Goal: Task Accomplishment & Management: Manage account settings

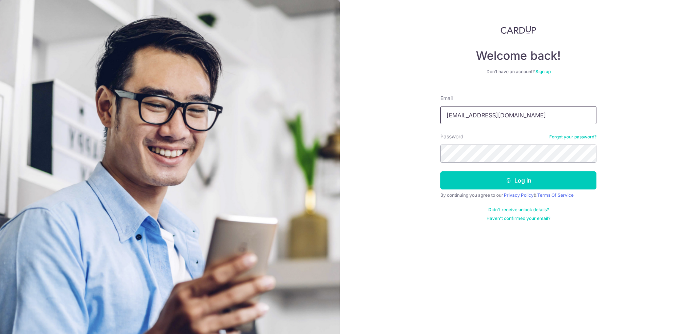
type input "[EMAIL_ADDRESS][DOMAIN_NAME]"
click at [440, 172] on button "Log in" at bounding box center [518, 181] width 156 height 18
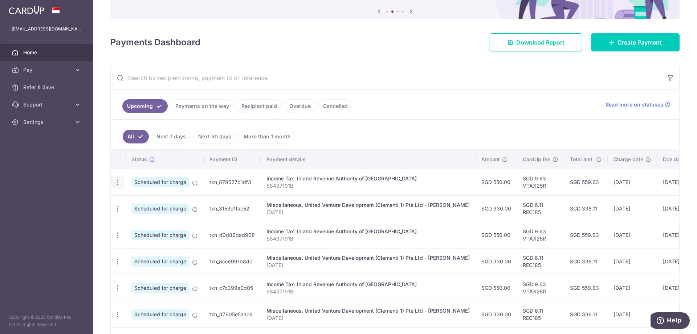
click at [120, 182] on icon "button" at bounding box center [118, 183] width 8 height 8
click at [161, 219] on span "Cancel payment" at bounding box center [156, 220] width 49 height 9
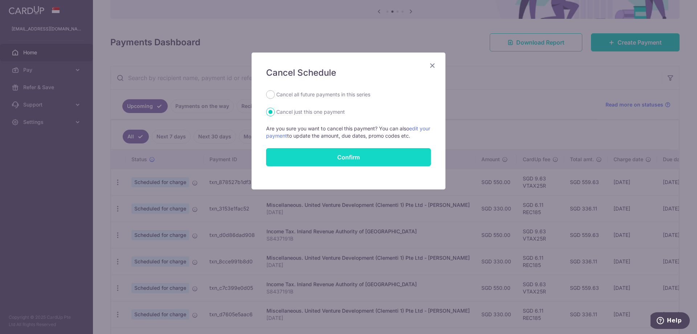
click at [337, 155] on button "Confirm" at bounding box center [348, 157] width 165 height 18
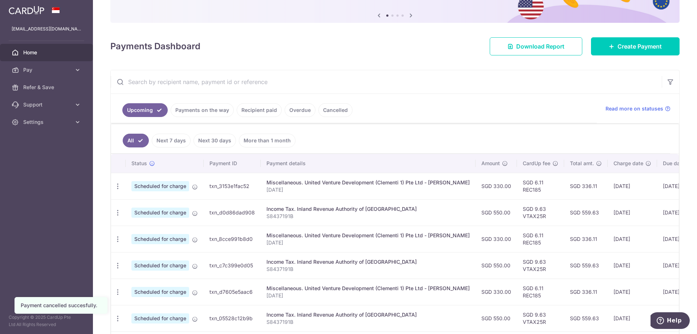
scroll to position [74, 0]
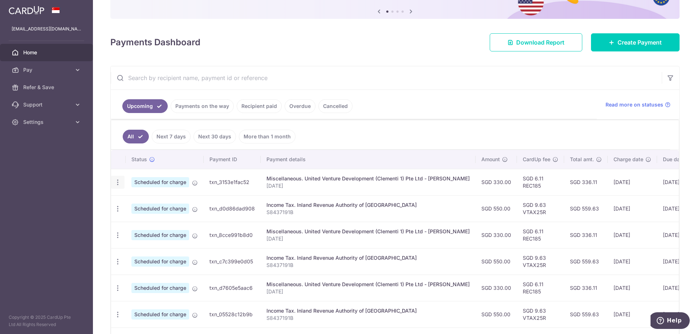
click at [118, 184] on icon "button" at bounding box center [118, 183] width 8 height 8
click at [143, 200] on span "Update payment" at bounding box center [156, 202] width 49 height 9
radio input "true"
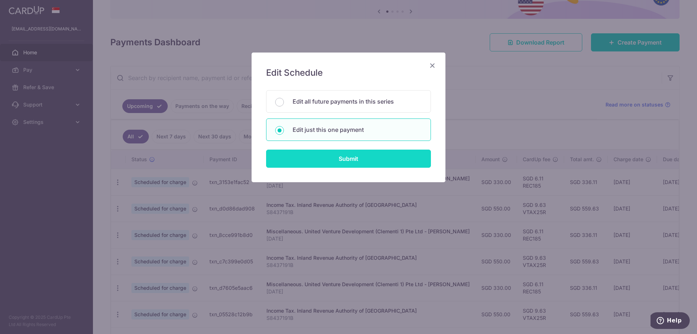
click at [335, 163] on input "Submit" at bounding box center [348, 159] width 165 height 18
radio input "true"
type input "330.00"
type input "30/10/2025"
type input "[DATE]"
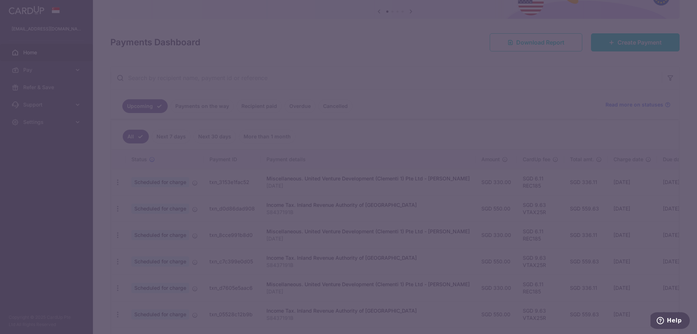
type input "REC185"
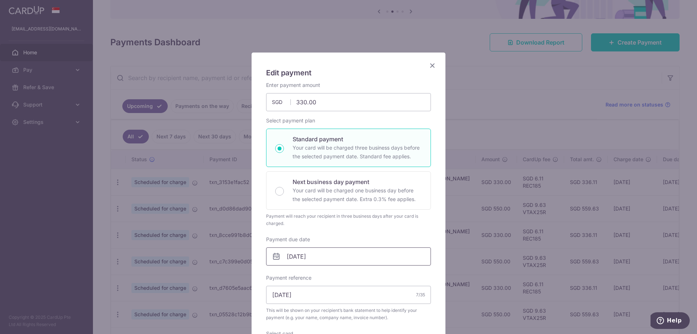
click at [324, 262] on input "30/10/2025" at bounding box center [348, 257] width 165 height 18
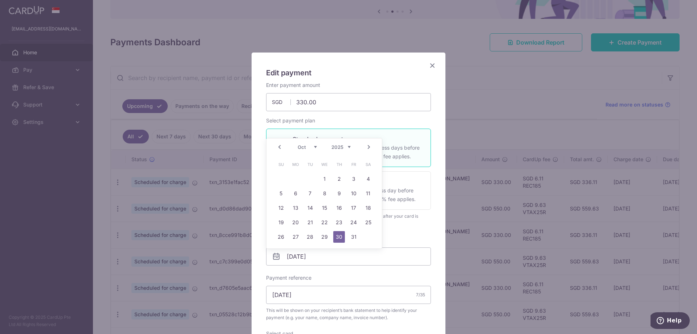
click at [279, 144] on link "Prev" at bounding box center [279, 147] width 9 height 9
click at [300, 224] on link "22" at bounding box center [295, 223] width 12 height 12
type input "[DATE]"
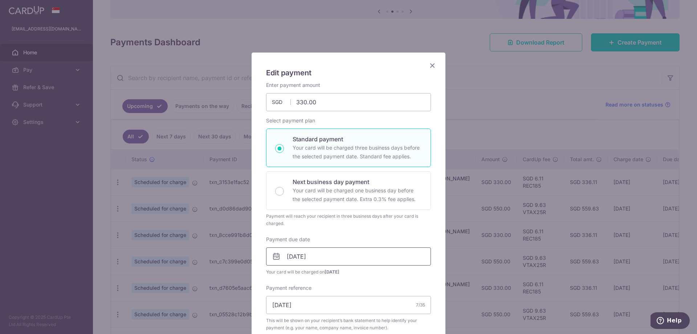
click at [342, 259] on input "[DATE]" at bounding box center [348, 257] width 165 height 18
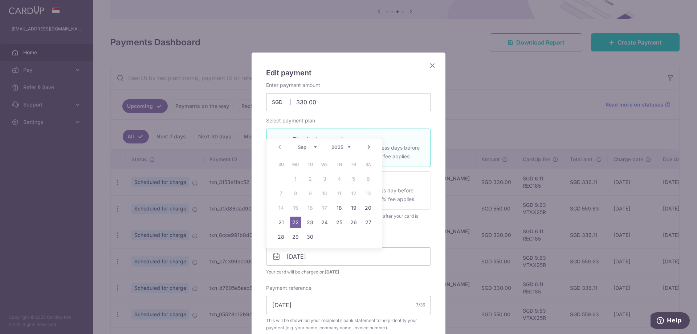
click at [371, 282] on div "Enter payment amount 330.00 330.00 SGD To change the payment amount, please can…" at bounding box center [348, 251] width 165 height 339
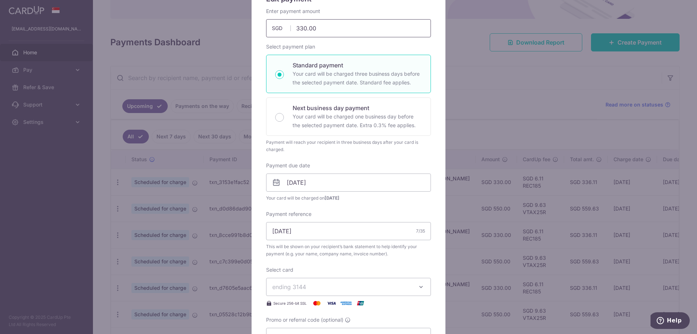
click at [326, 25] on input "330.00" at bounding box center [348, 28] width 165 height 18
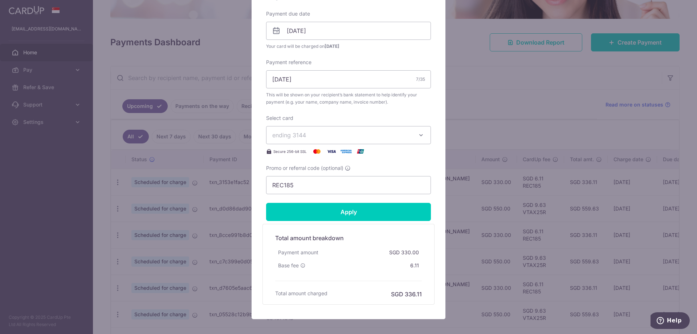
scroll to position [264, 0]
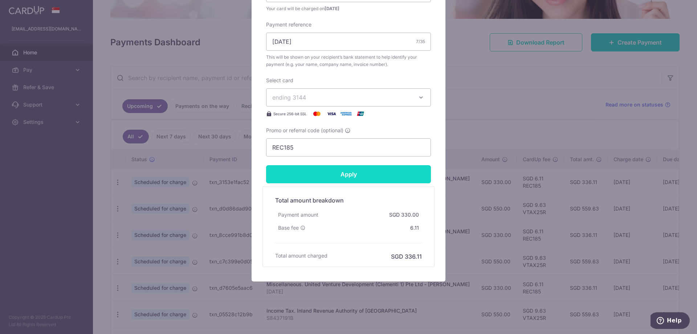
type input "250.00"
click at [354, 174] on input "Apply" at bounding box center [348, 174] width 165 height 18
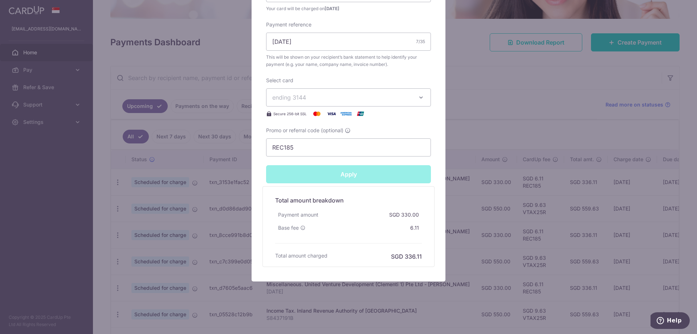
type input "Successfully Applied"
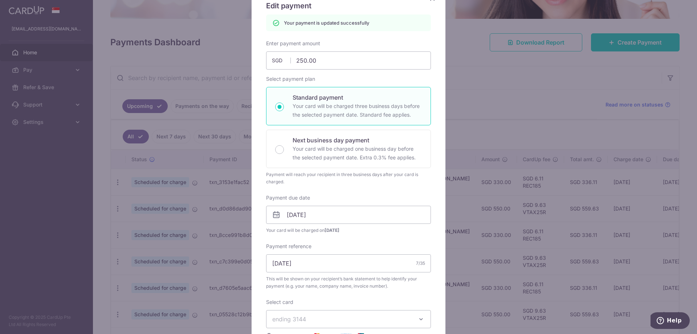
scroll to position [0, 0]
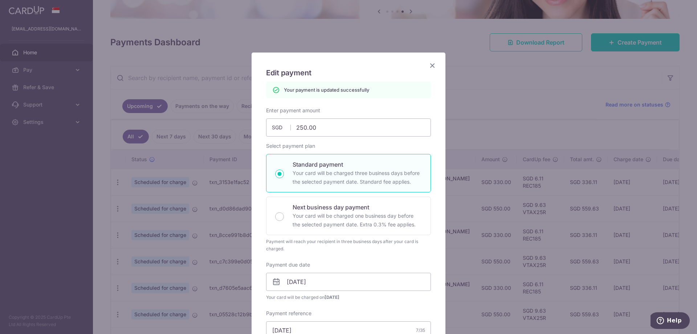
click at [430, 67] on icon "Close" at bounding box center [432, 65] width 9 height 9
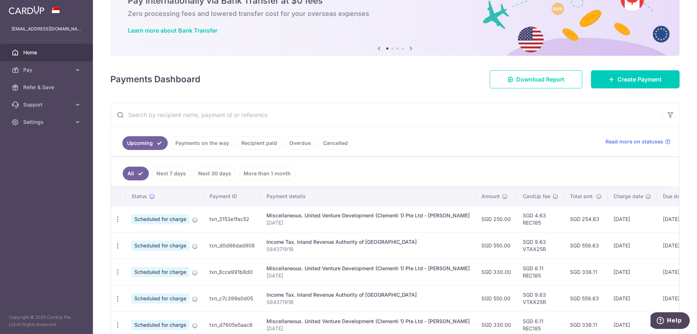
scroll to position [74, 0]
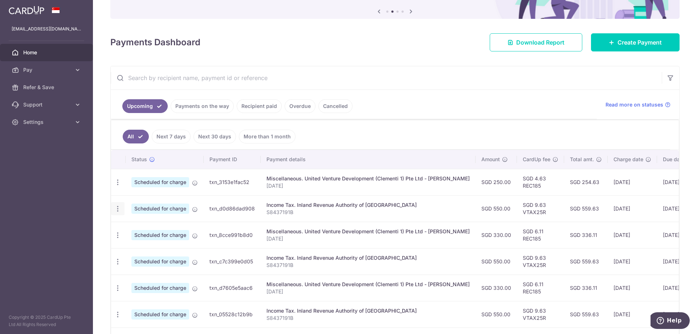
click at [116, 208] on icon "button" at bounding box center [118, 209] width 8 height 8
click at [160, 245] on span "Cancel payment" at bounding box center [156, 246] width 49 height 9
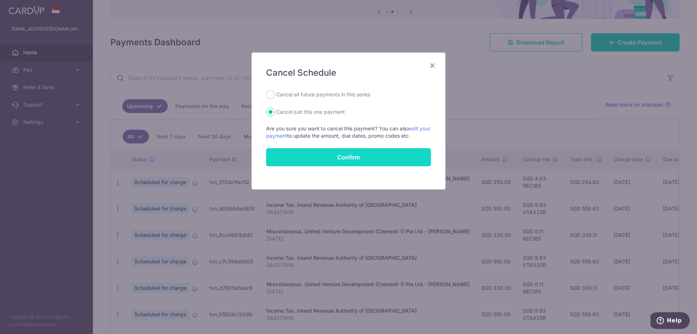
click at [340, 158] on button "Confirm" at bounding box center [348, 157] width 165 height 18
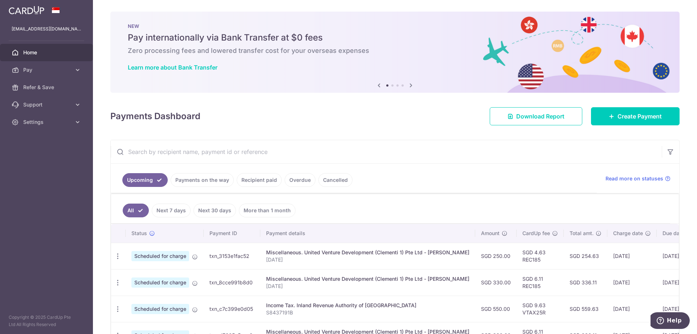
scroll to position [37, 0]
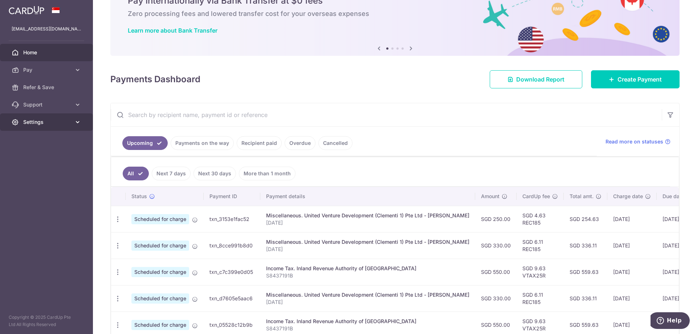
click at [44, 126] on link "Settings" at bounding box center [46, 122] width 93 height 17
click at [40, 156] on span "Logout" at bounding box center [47, 156] width 48 height 7
